Goal: Information Seeking & Learning: Learn about a topic

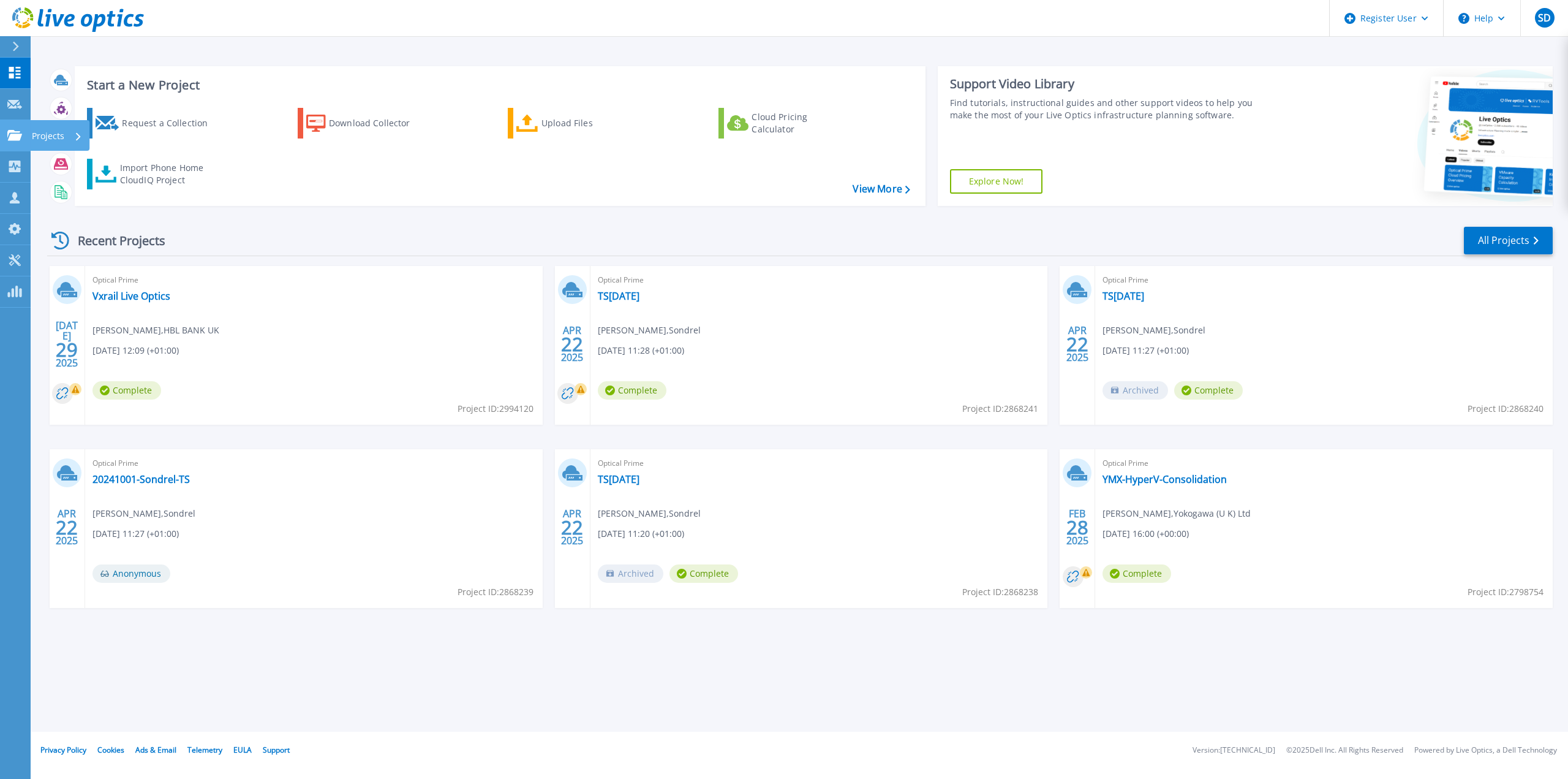
drag, startPoint x: 32, startPoint y: 136, endPoint x: 36, endPoint y: 131, distance: 6.4
click at [32, 136] on p "Projects" at bounding box center [48, 135] width 32 height 32
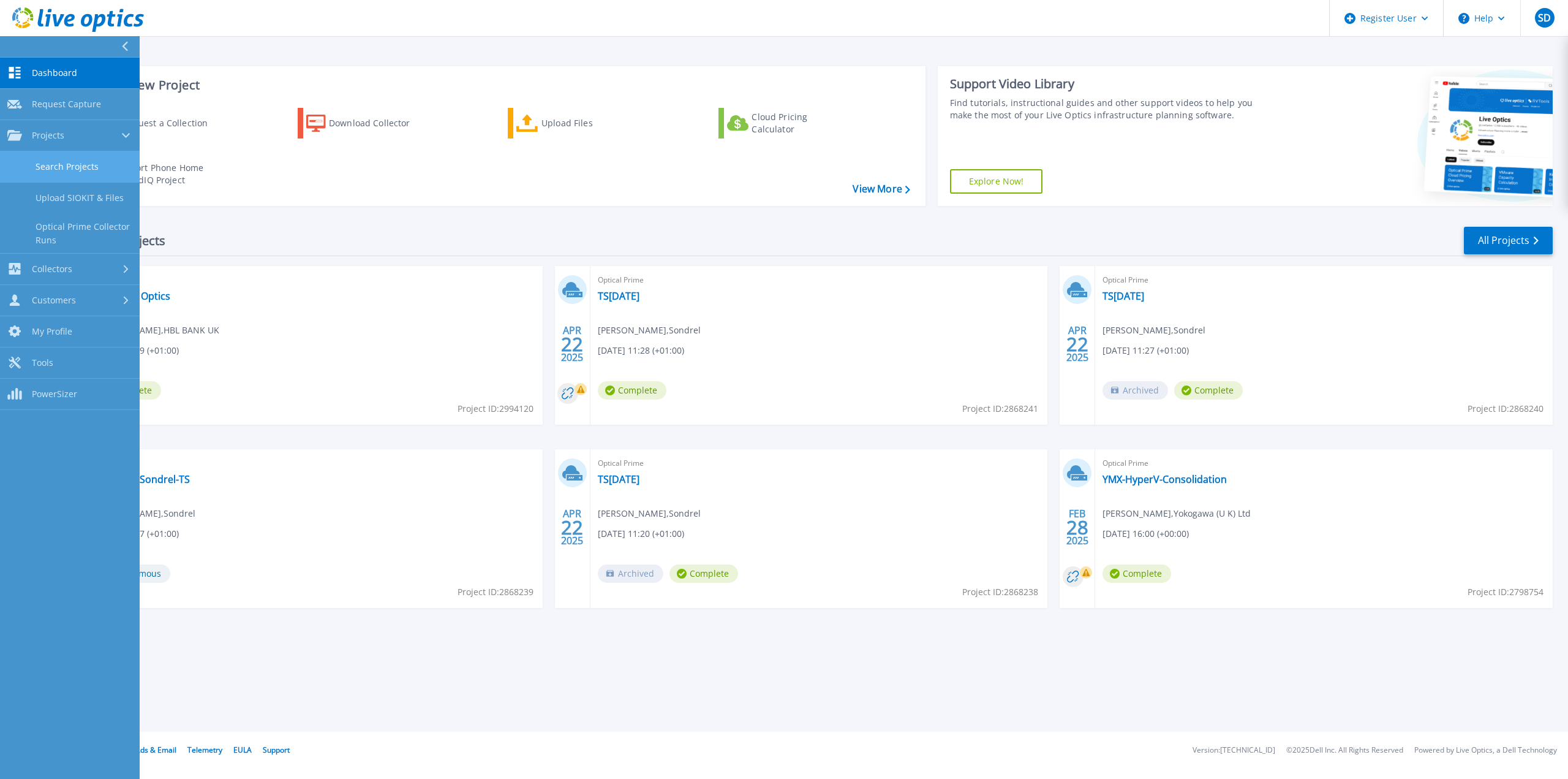
click at [97, 168] on link "Search Projects" at bounding box center [69, 167] width 140 height 32
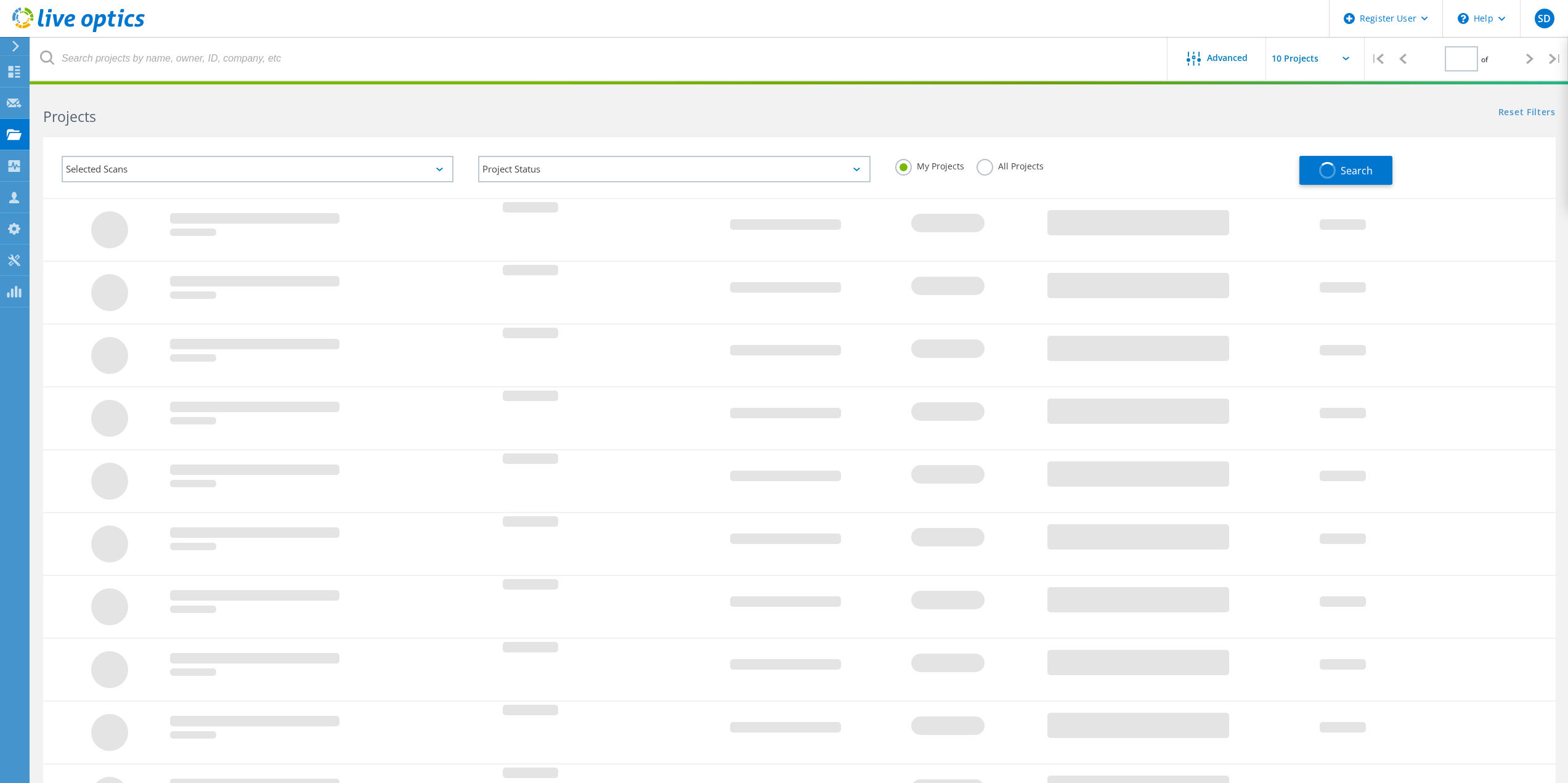
type input "1"
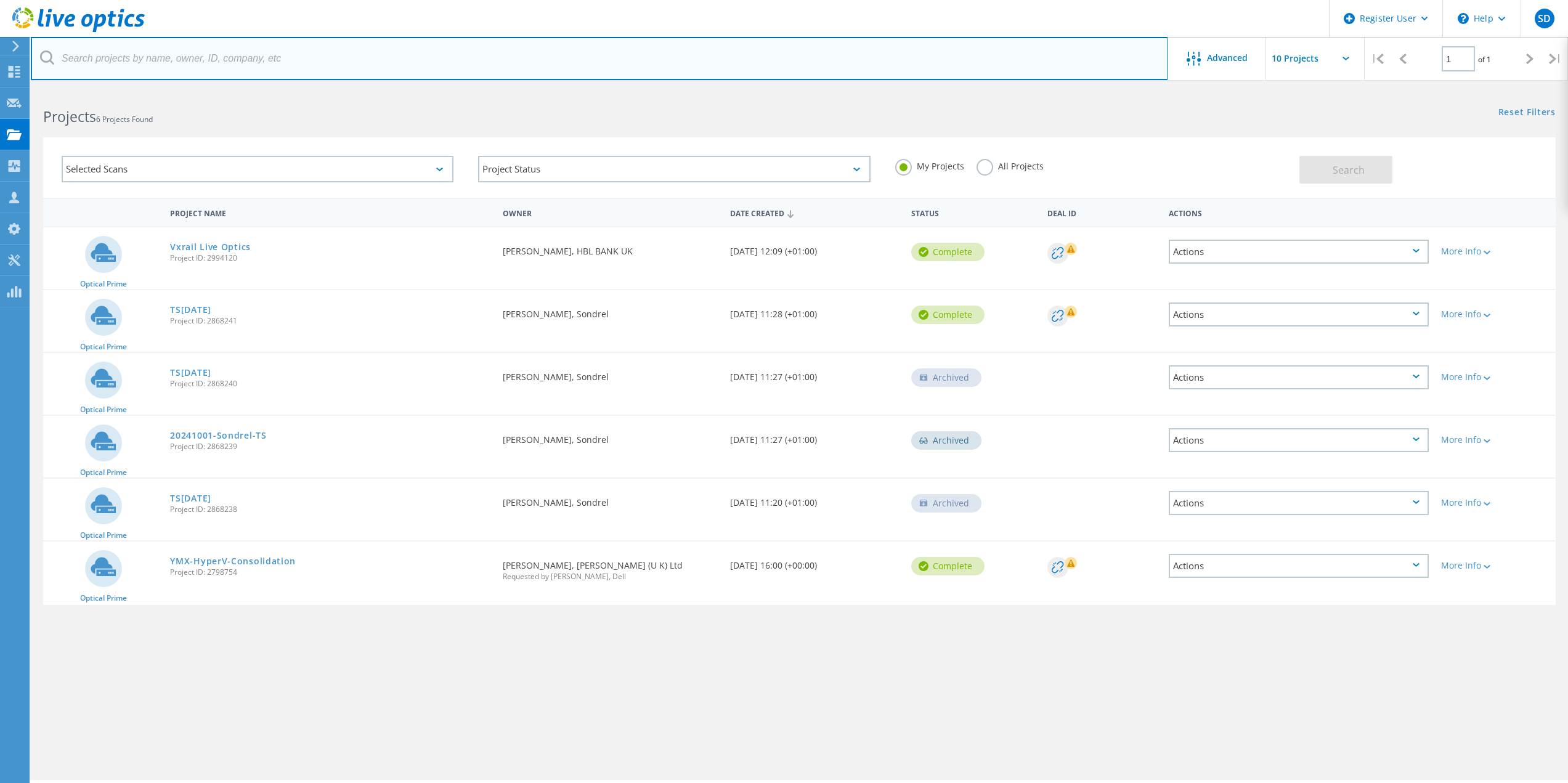
paste input "2967854"
type input "2967854"
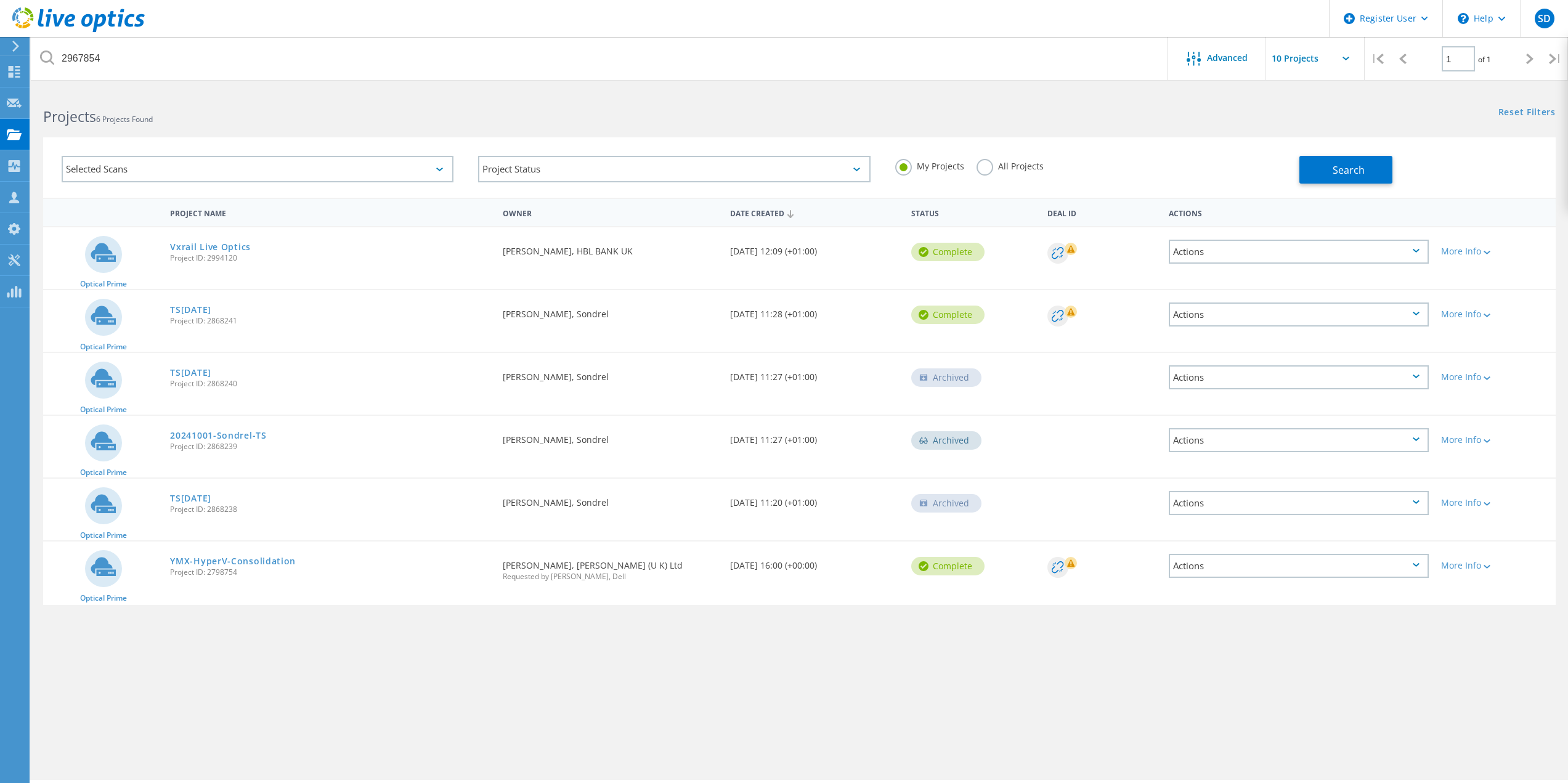
click at [977, 167] on label "All Projects" at bounding box center [1010, 165] width 67 height 12
click at [0, 0] on input "All Projects" at bounding box center [0, 0] width 0 height 0
click at [1361, 168] on span "Search" at bounding box center [1348, 169] width 32 height 14
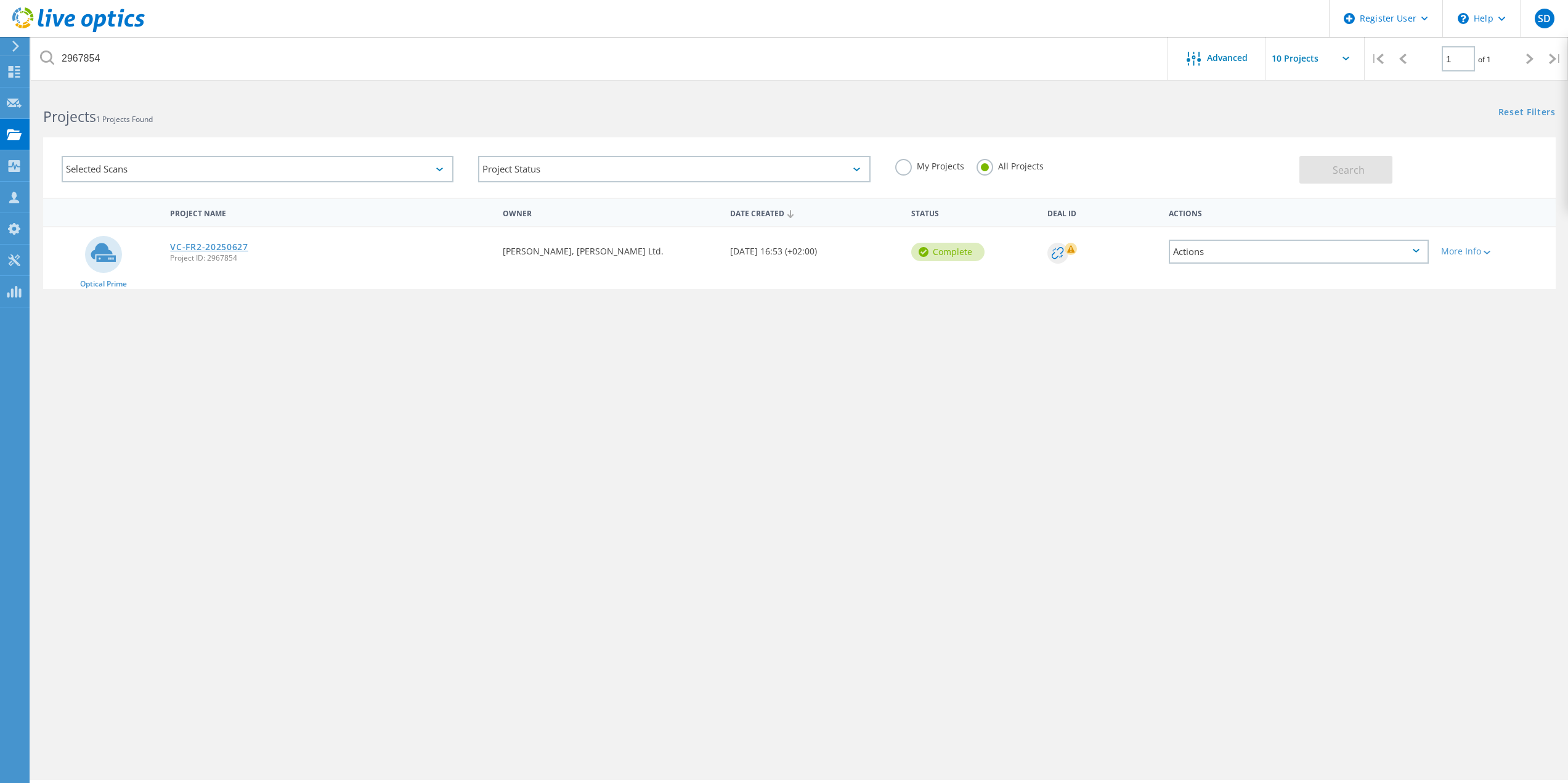
click at [213, 246] on link "VC-FR2-20250627" at bounding box center [209, 247] width 78 height 9
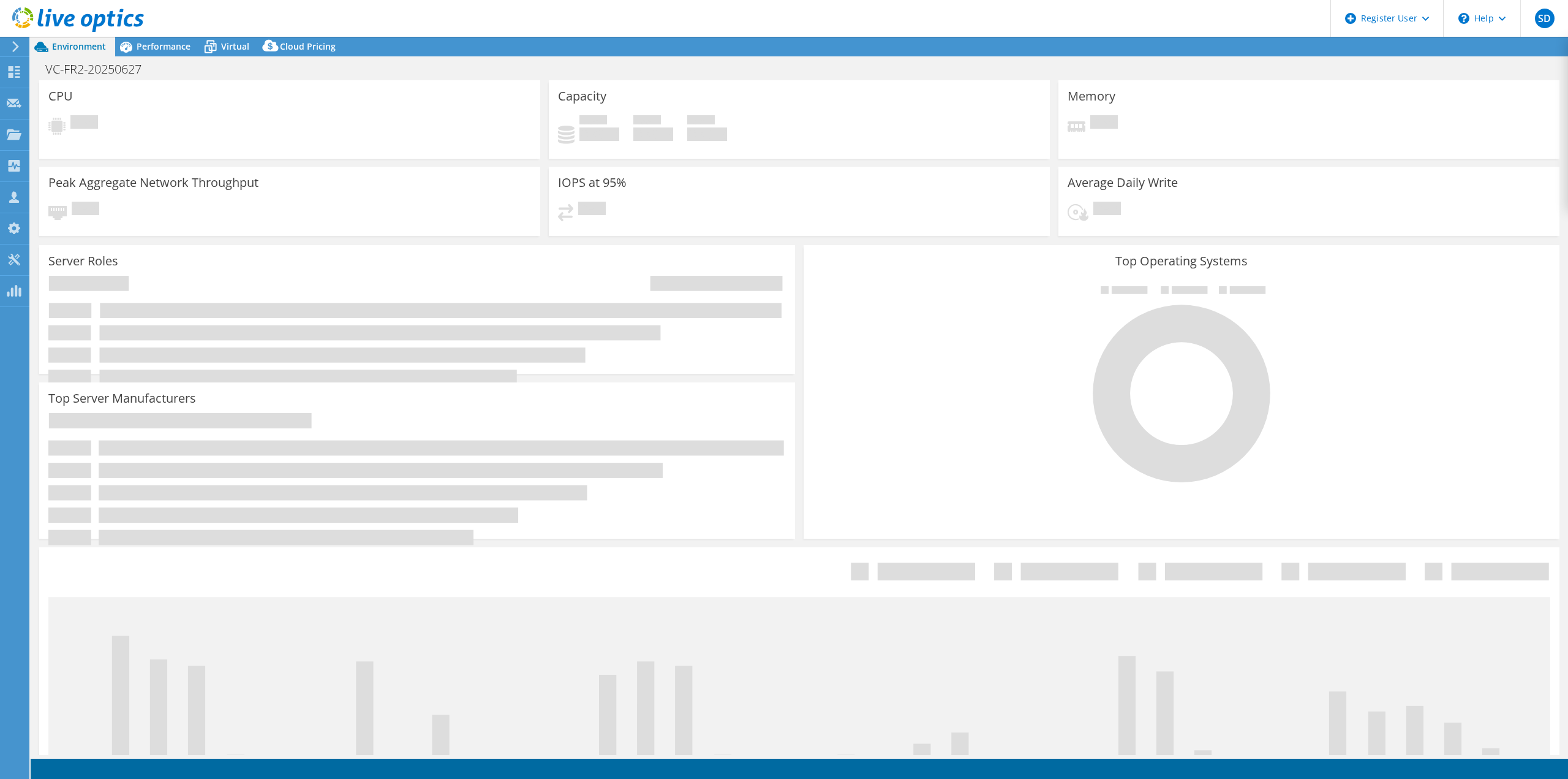
select select "USD"
select select "EUFrankfurt"
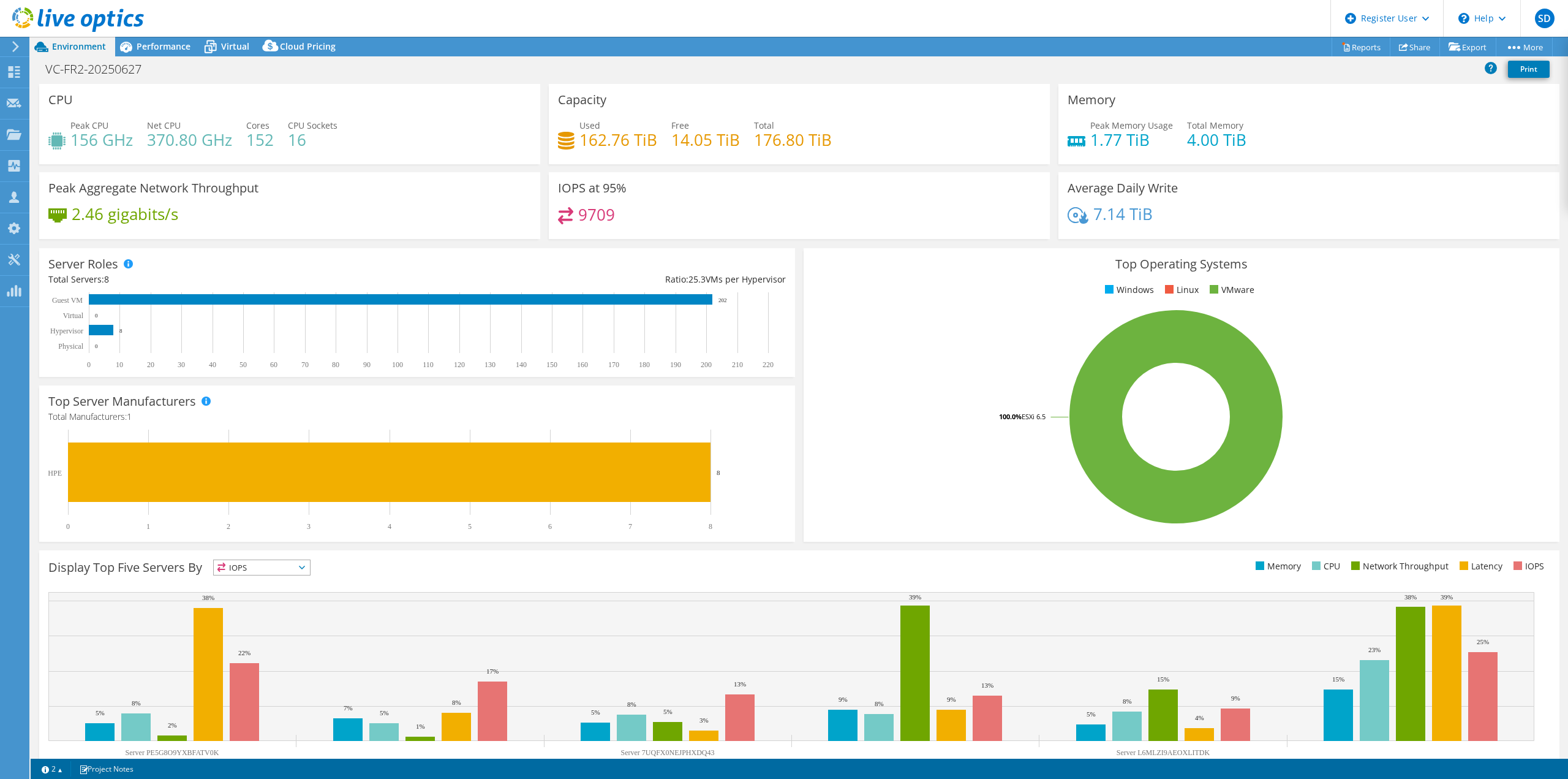
drag, startPoint x: 312, startPoint y: 2, endPoint x: 442, endPoint y: 101, distance: 163.4
click at [448, 109] on div "CPU Peak CPU 156 GHz Net CPU 370.80 GHz Cores 152 CPU Sockets 16" at bounding box center [290, 123] width 501 height 80
drag, startPoint x: 221, startPoint y: 1, endPoint x: 354, endPoint y: 243, distance: 276.1
click at [357, 242] on div "Peak Aggregate Network Throughput 2.46 gigabits/s" at bounding box center [290, 209] width 509 height 75
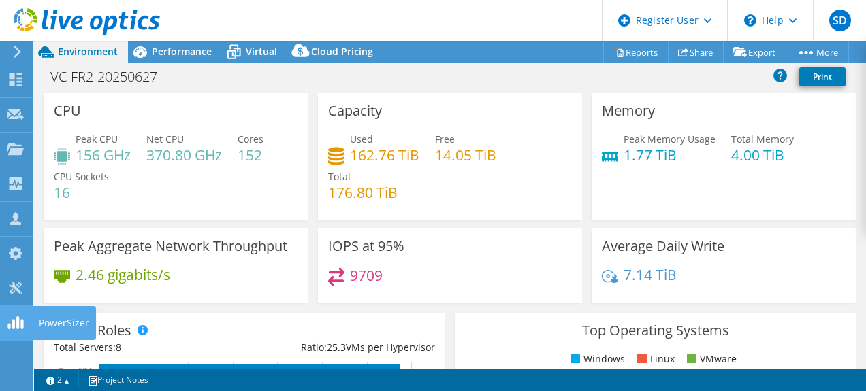
click at [18, 320] on use at bounding box center [15, 322] width 16 height 13
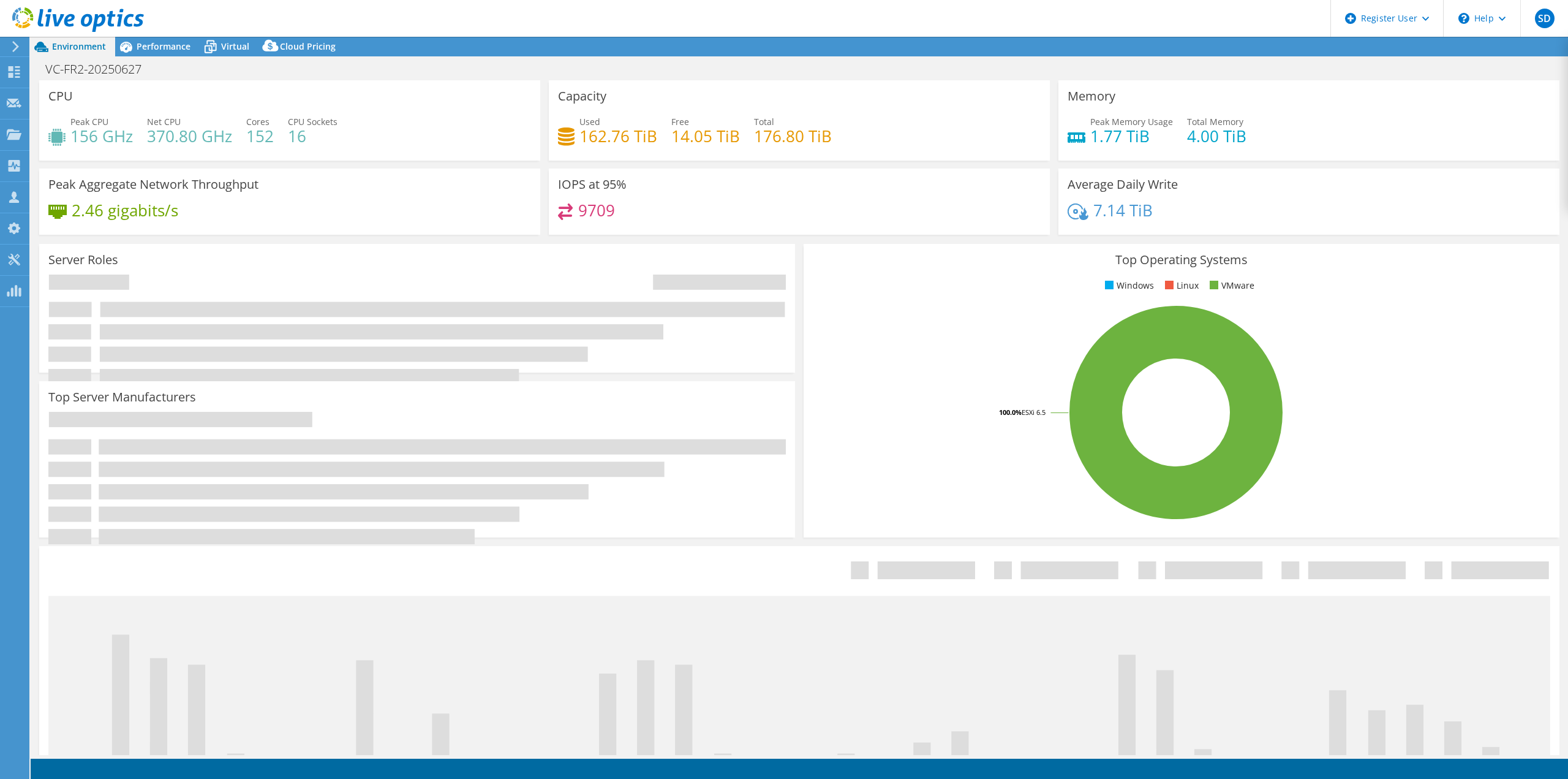
select select "EUFrankfurt"
select select "USD"
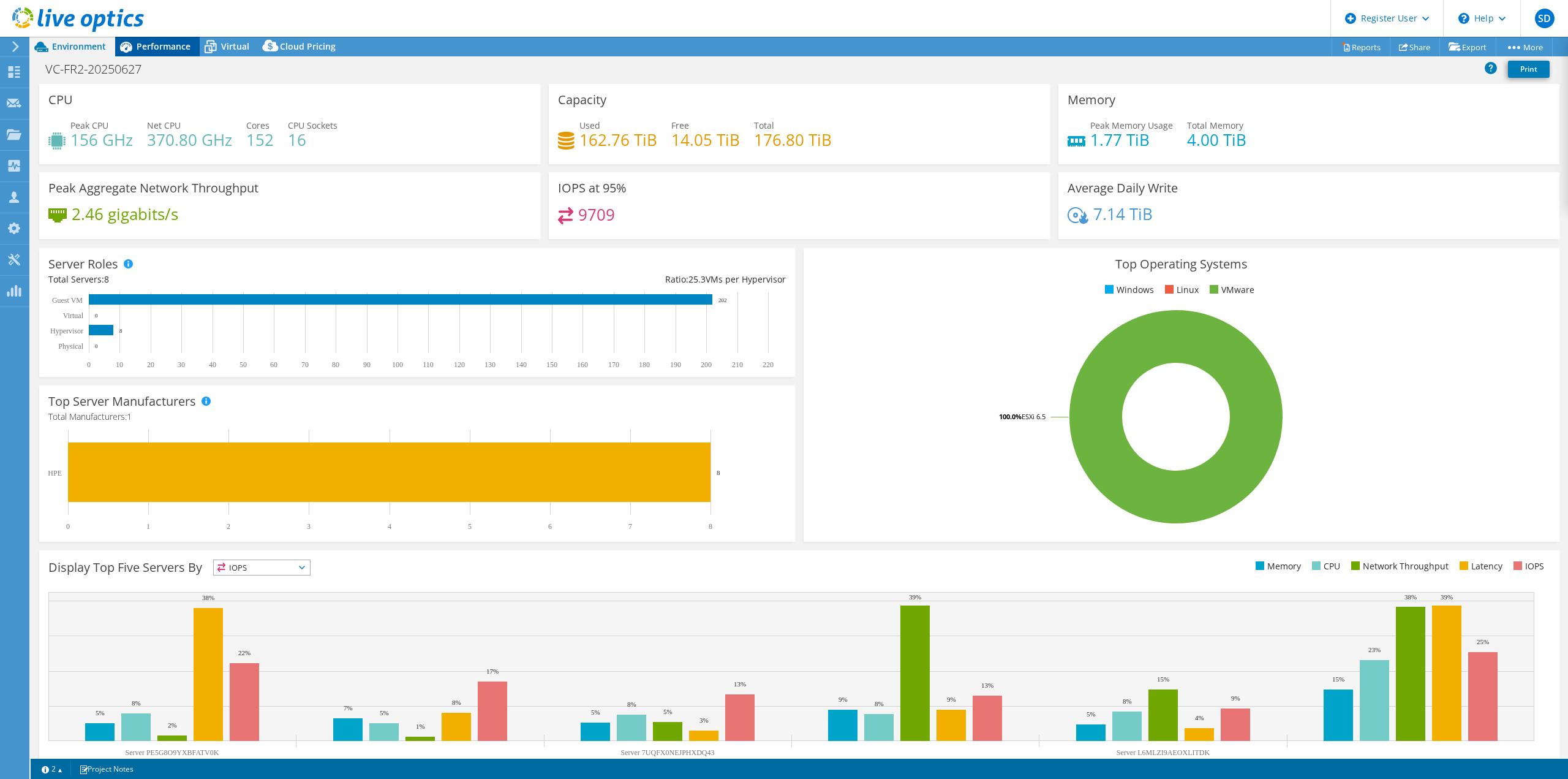
click at [167, 50] on span "Performance" at bounding box center [164, 46] width 54 height 12
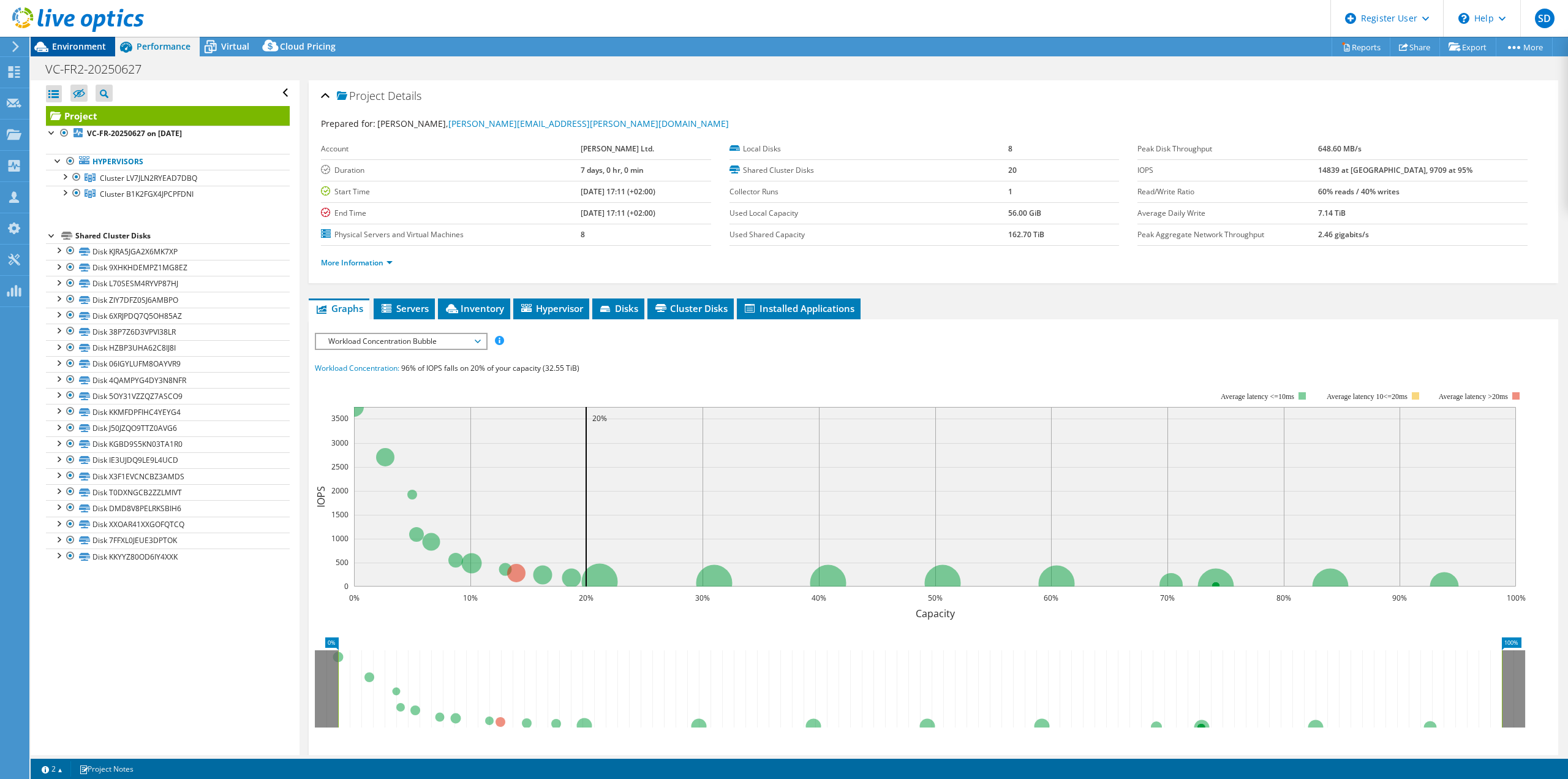
click at [64, 48] on span "Environment" at bounding box center [79, 46] width 54 height 12
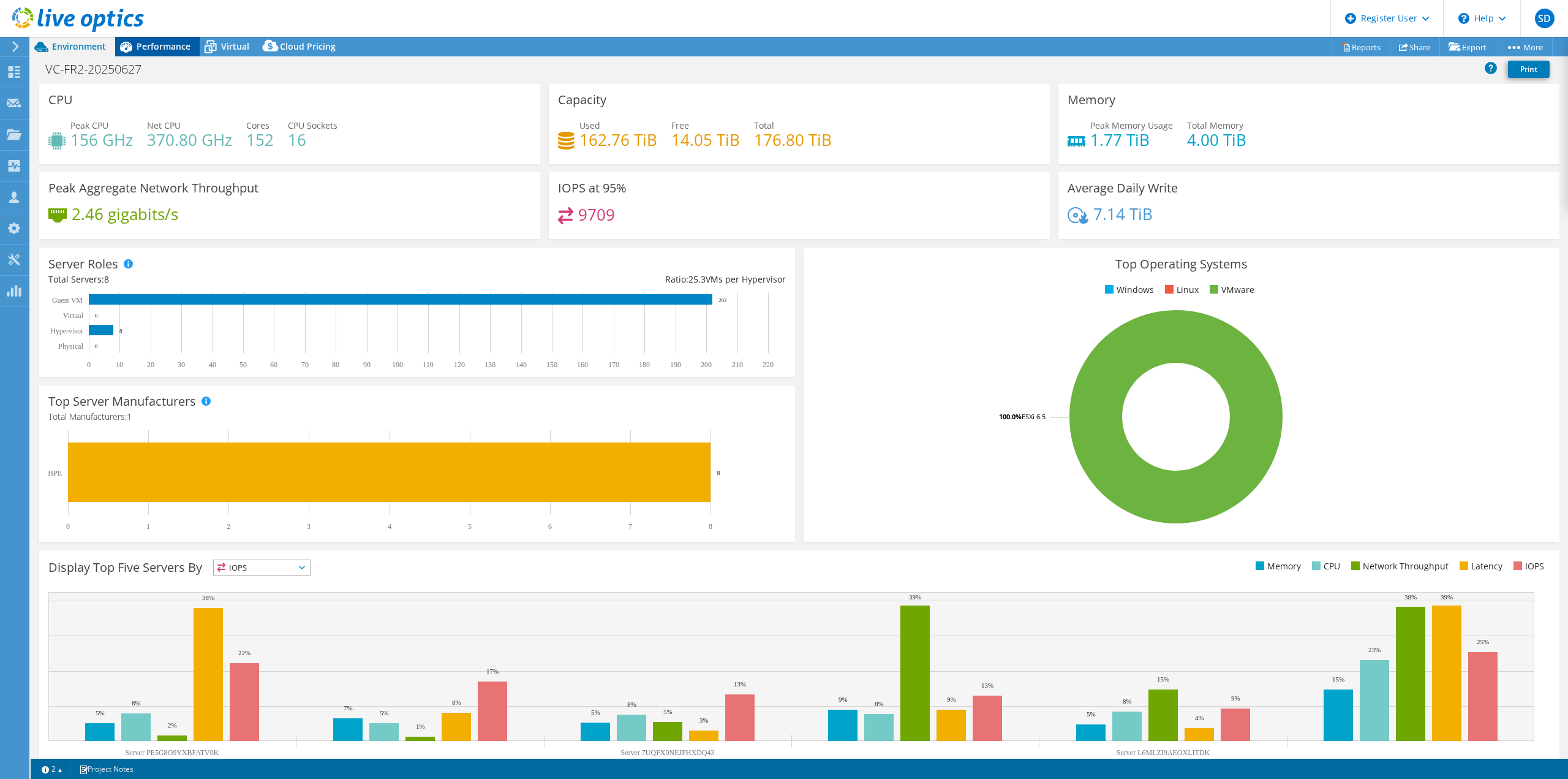
click at [167, 54] on div "Performance" at bounding box center [158, 47] width 85 height 20
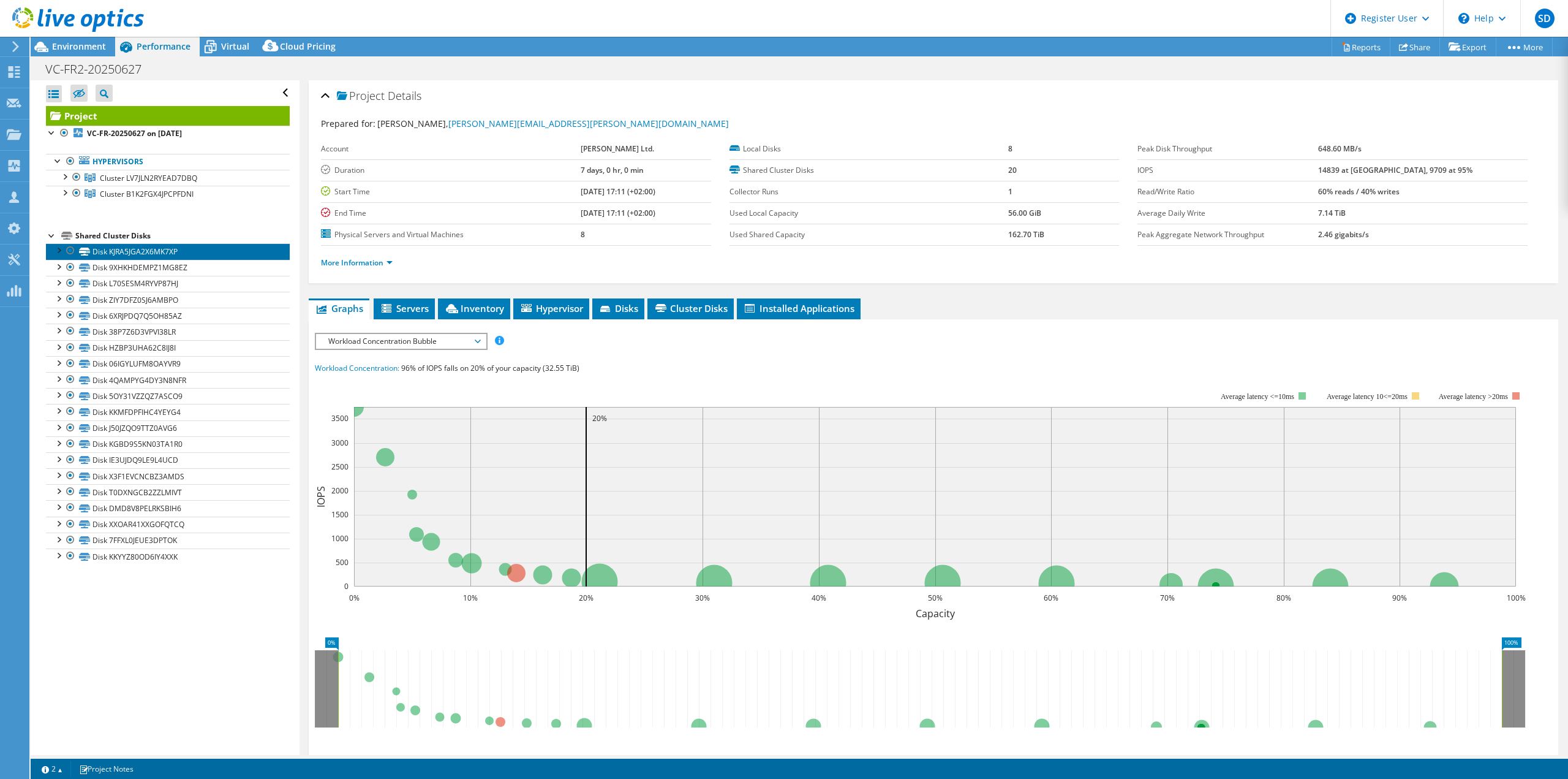
click at [103, 256] on link "Disk KJRA5JGA2X6MK7XP" at bounding box center [167, 251] width 244 height 16
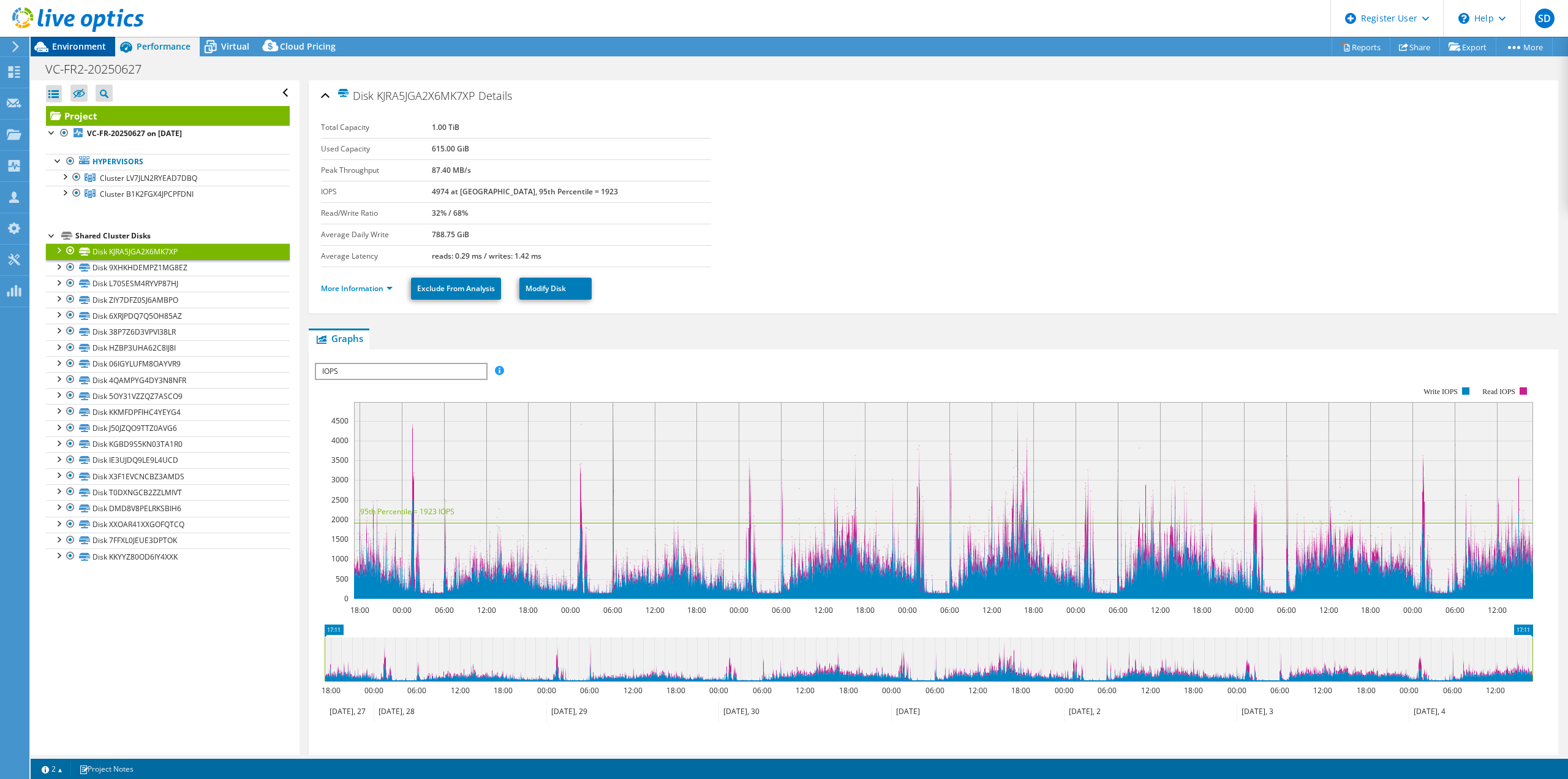
click at [74, 49] on span "Environment" at bounding box center [79, 46] width 54 height 12
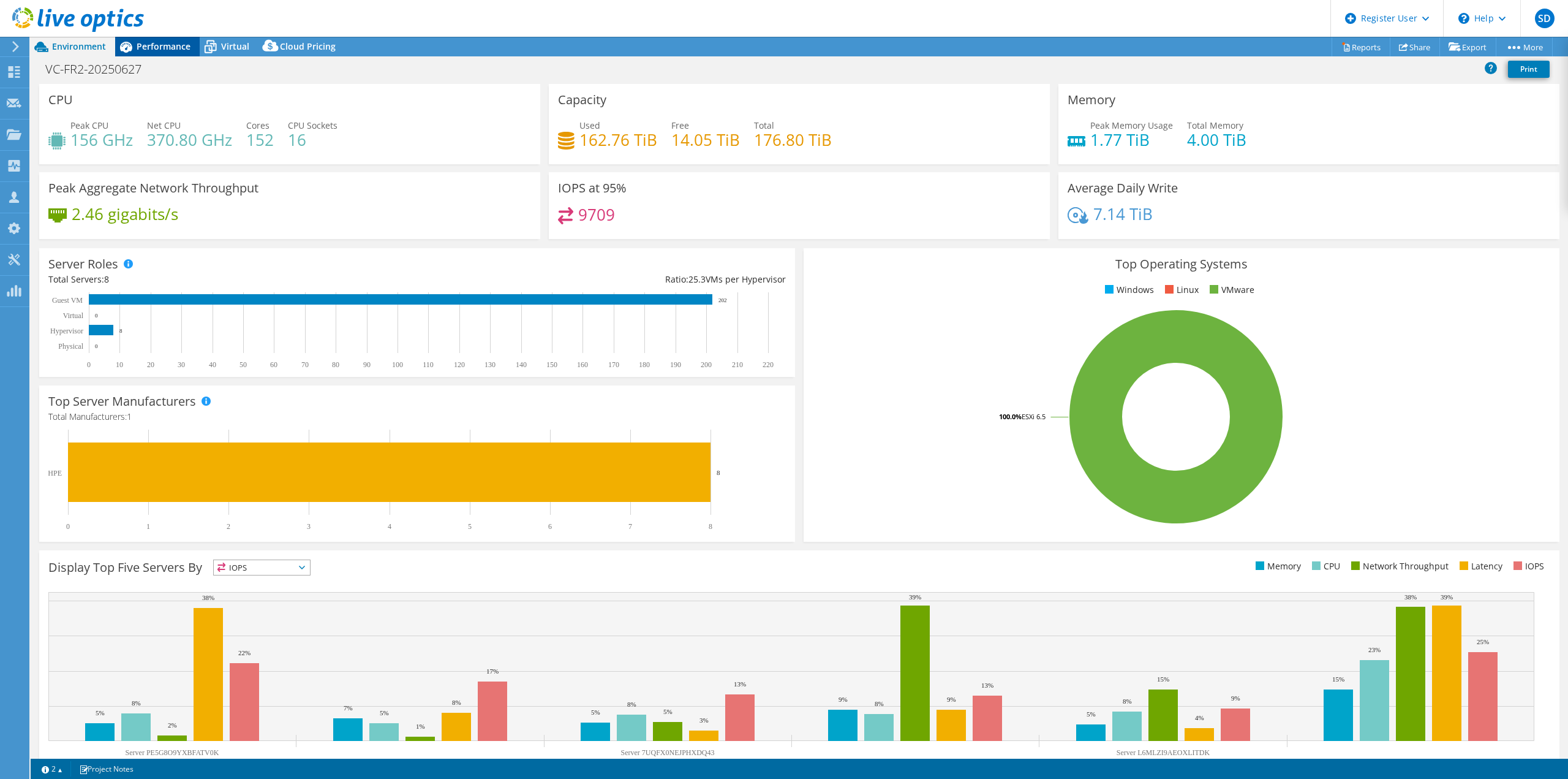
click at [164, 47] on span "Performance" at bounding box center [164, 46] width 54 height 12
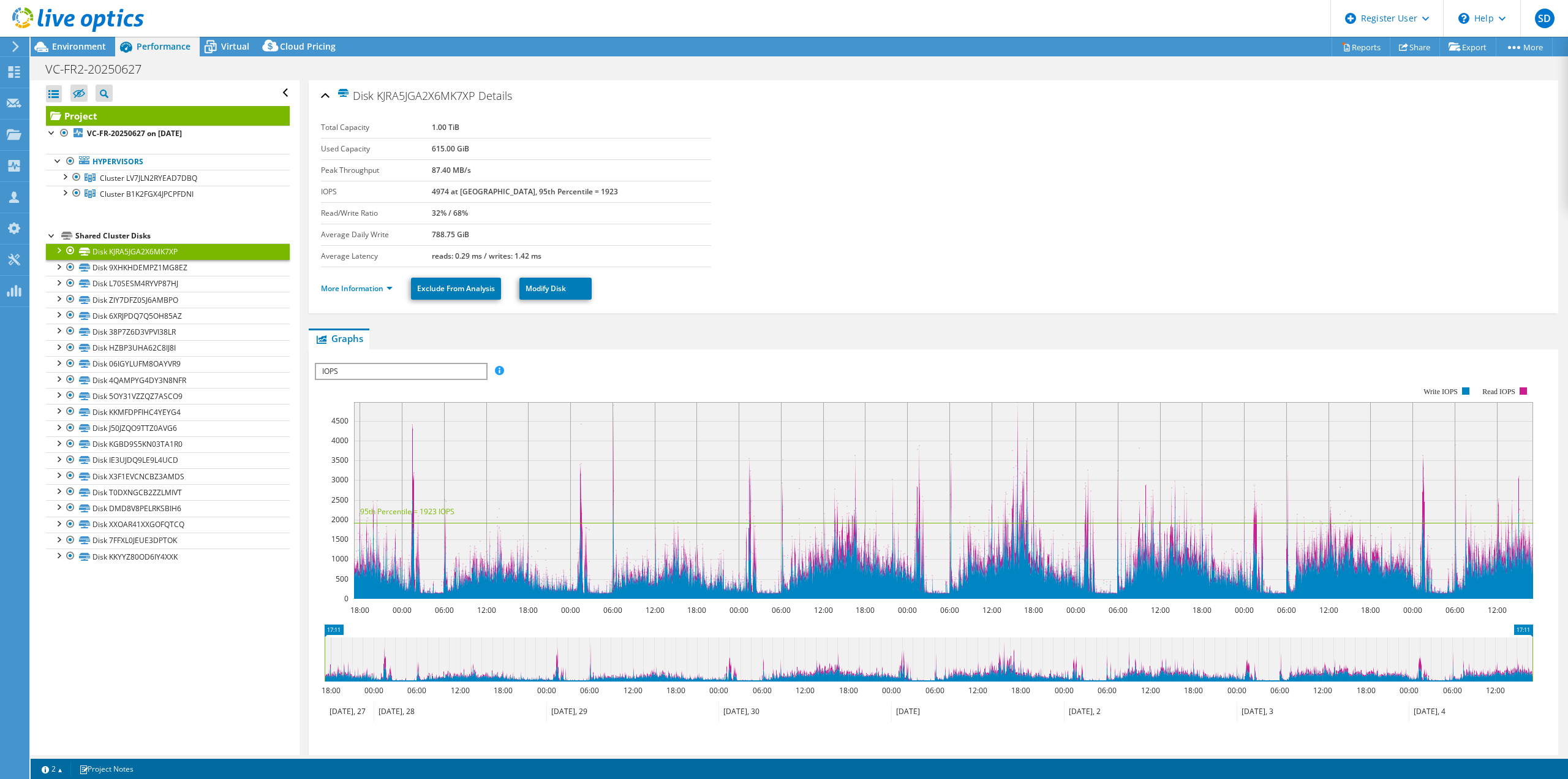
click at [87, 113] on link "Project" at bounding box center [167, 116] width 244 height 20
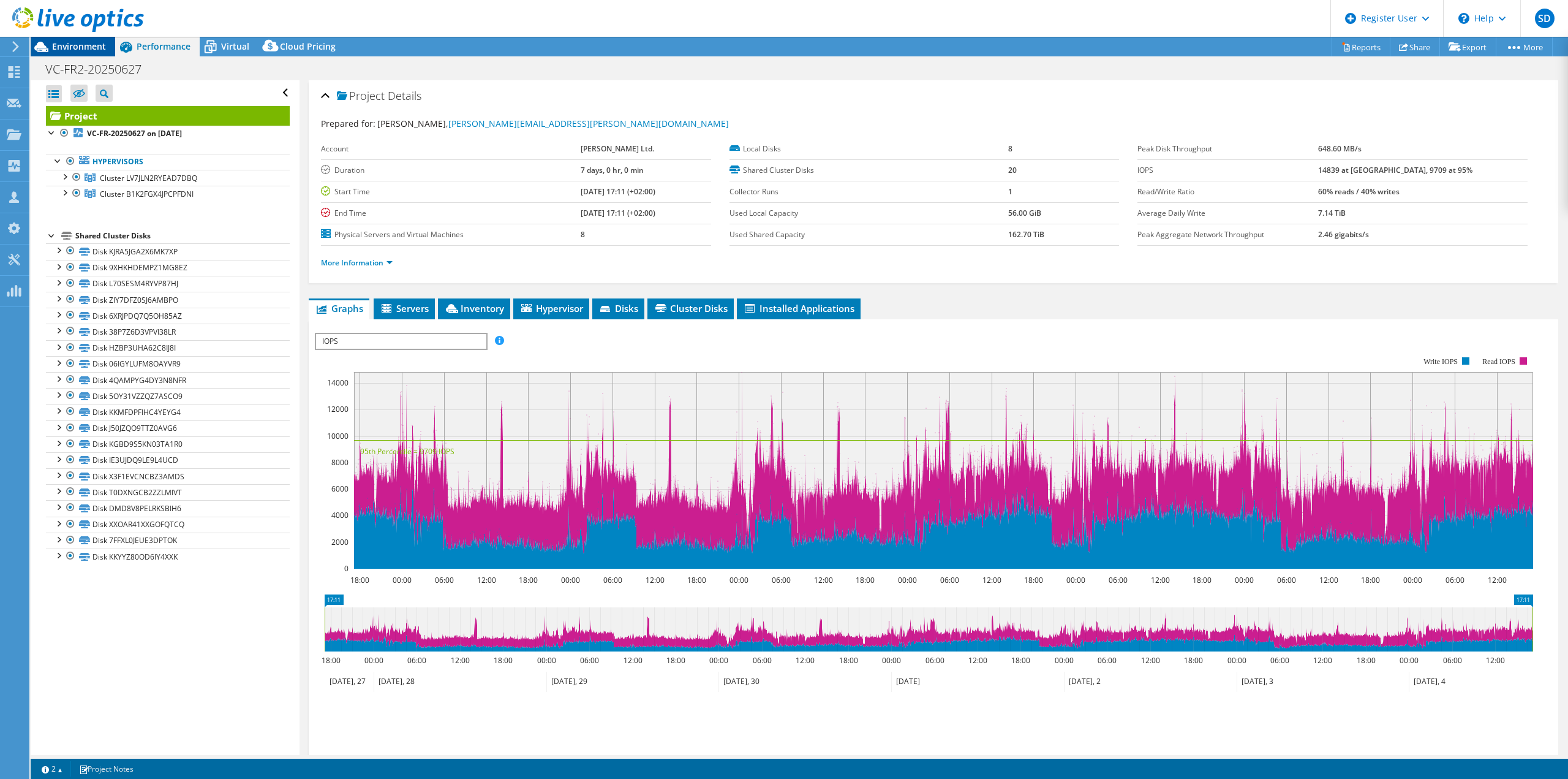
click at [73, 49] on span "Environment" at bounding box center [79, 46] width 54 height 12
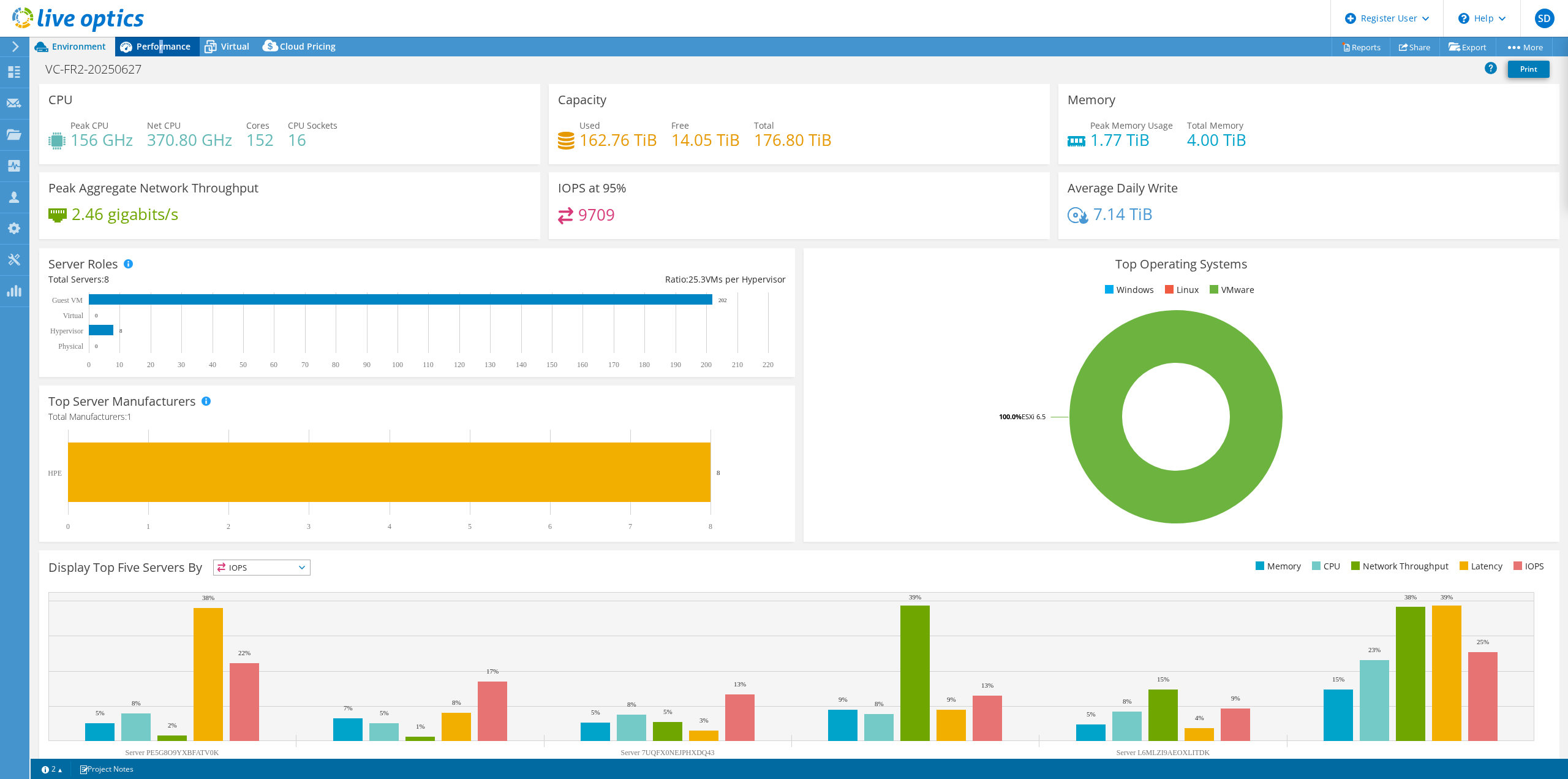
click at [161, 44] on span "Performance" at bounding box center [164, 46] width 54 height 12
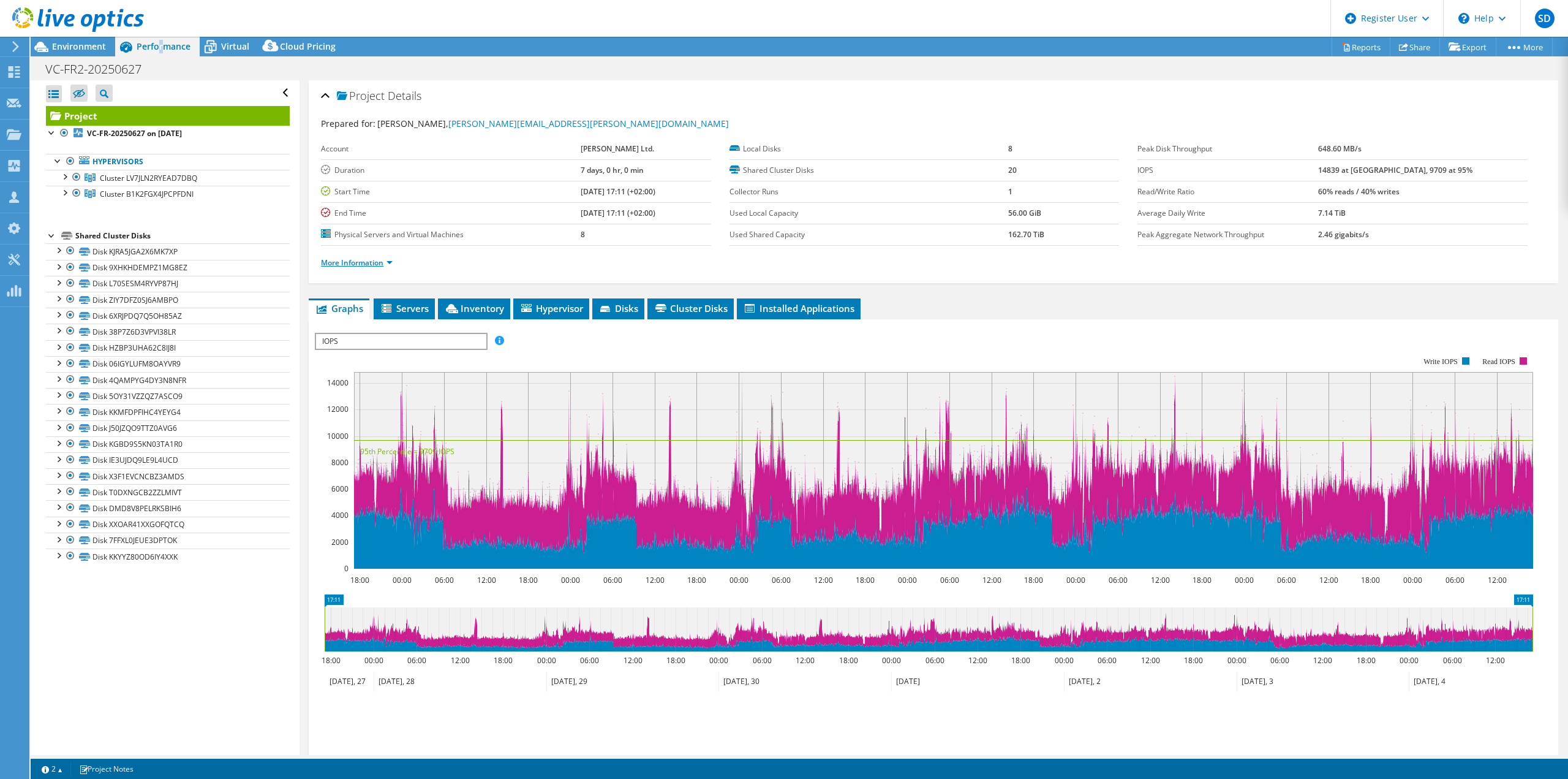
click at [374, 264] on link "More Information" at bounding box center [357, 263] width 72 height 11
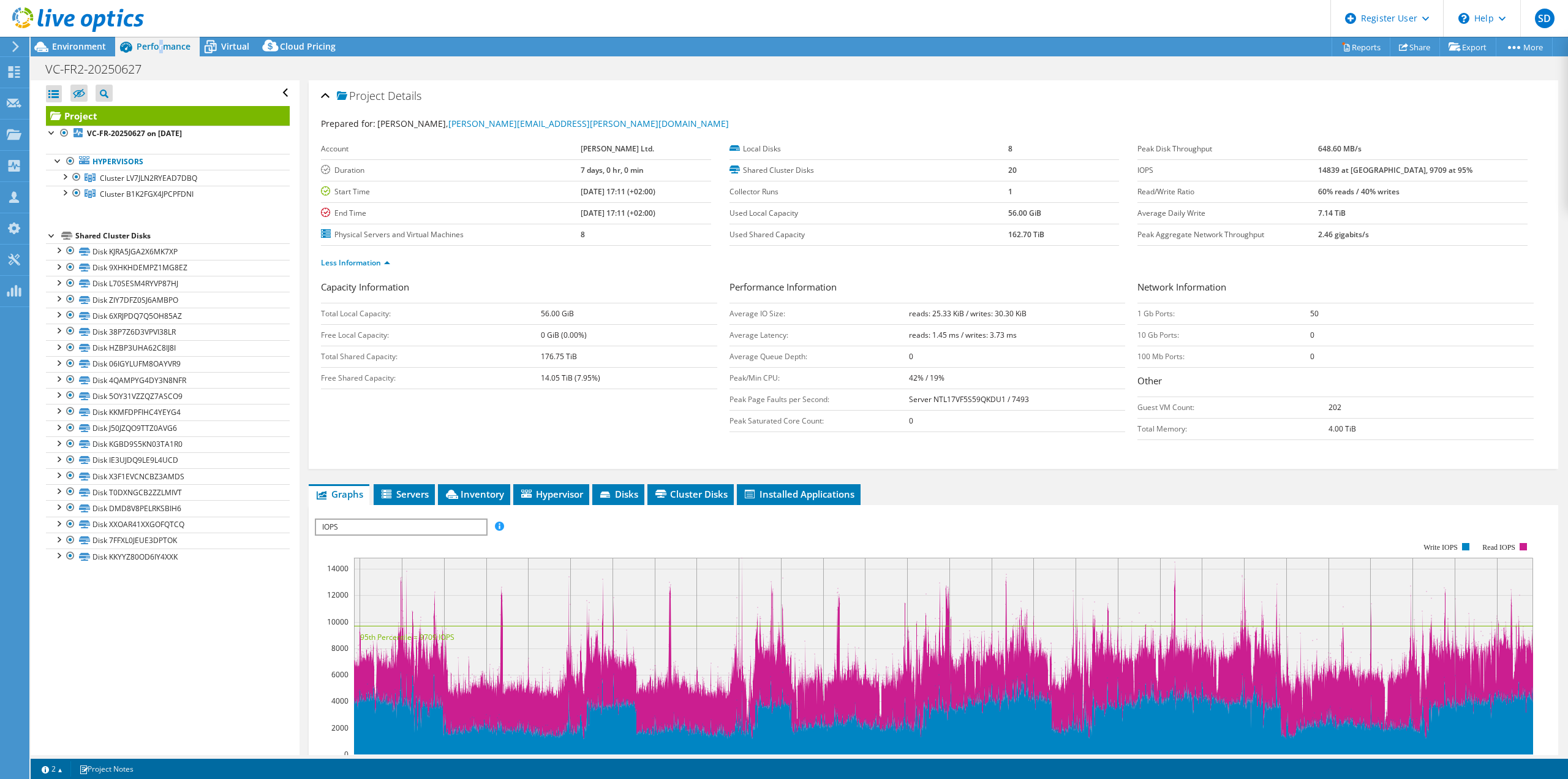
drag, startPoint x: 1315, startPoint y: 316, endPoint x: 1286, endPoint y: 322, distance: 29.6
click at [1288, 322] on tr "1 Gb Ports: 50" at bounding box center [1336, 313] width 396 height 22
click at [78, 43] on span "Environment" at bounding box center [79, 46] width 54 height 12
